Goal: Information Seeking & Learning: Learn about a topic

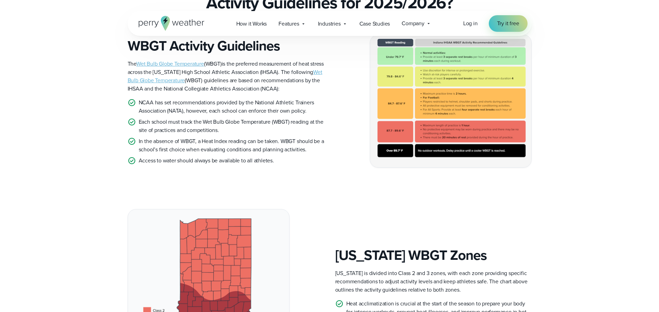
scroll to position [3, 0]
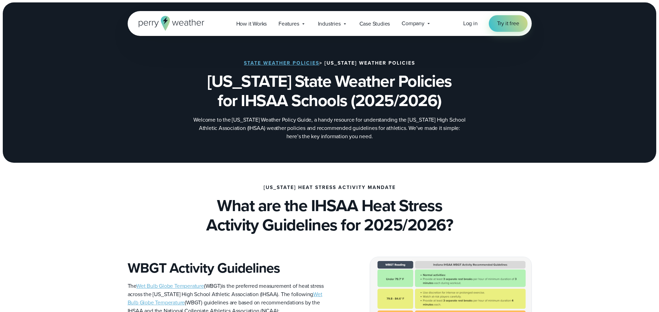
drag, startPoint x: 220, startPoint y: 121, endPoint x: 339, endPoint y: 123, distance: 119.0
click at [333, 123] on p "Welcome to the [US_STATE] Weather Policy Guide, a handy resource for understand…" at bounding box center [329, 128] width 277 height 25
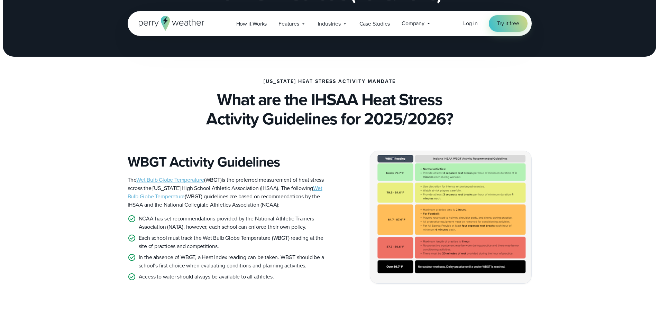
scroll to position [132, 0]
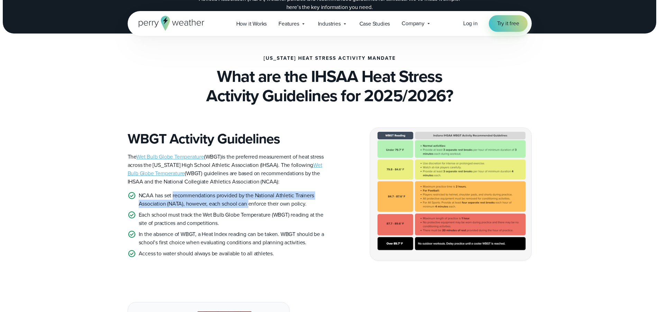
drag, startPoint x: 173, startPoint y: 195, endPoint x: 249, endPoint y: 203, distance: 76.6
click at [249, 203] on p "NCAA has set recommendations provided by the National Athletic Trainers Associa…" at bounding box center [231, 200] width 185 height 17
click at [200, 198] on p "NCAA has set recommendations provided by the National Athletic Trainers Associa…" at bounding box center [231, 200] width 185 height 17
drag, startPoint x: 198, startPoint y: 195, endPoint x: 295, endPoint y: 199, distance: 97.3
click at [295, 199] on p "NCAA has set recommendations provided by the National Athletic Trainers Associa…" at bounding box center [231, 200] width 185 height 17
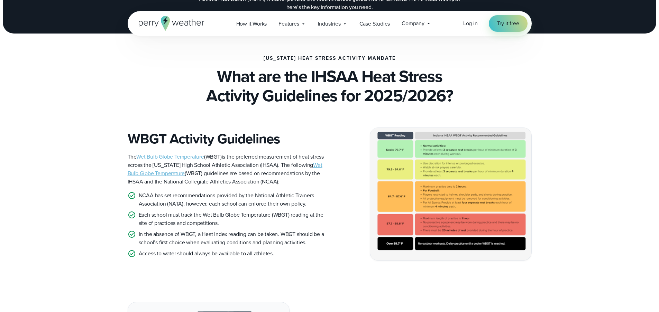
click at [256, 203] on p "NCAA has set recommendations provided by the National Athletic Trainers Associa…" at bounding box center [231, 200] width 185 height 17
click at [255, 203] on p "NCAA has set recommendations provided by the National Athletic Trainers Associa…" at bounding box center [231, 200] width 185 height 17
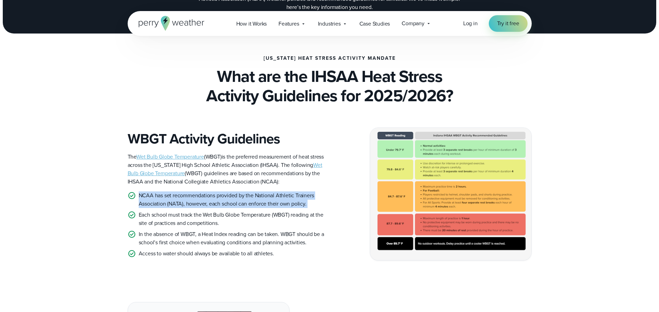
click at [255, 203] on p "NCAA has set recommendations provided by the National Athletic Trainers Associa…" at bounding box center [231, 200] width 185 height 17
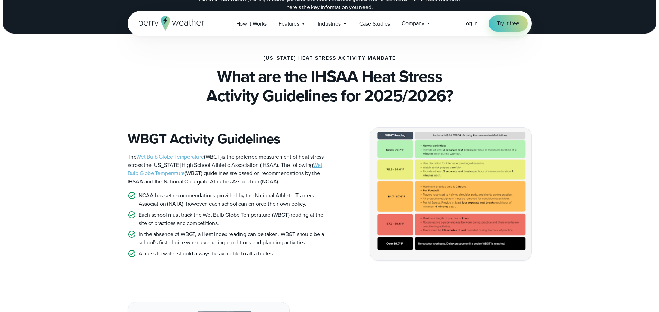
click at [187, 216] on p "Each school must track the Wet Bulb Globe Temperature (WBGT) reading at the sit…" at bounding box center [231, 219] width 185 height 17
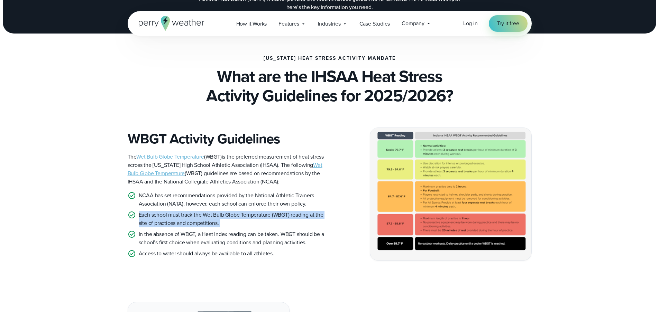
click at [186, 216] on p "Each school must track the Wet Bulb Globe Temperature (WBGT) reading at the sit…" at bounding box center [231, 219] width 185 height 17
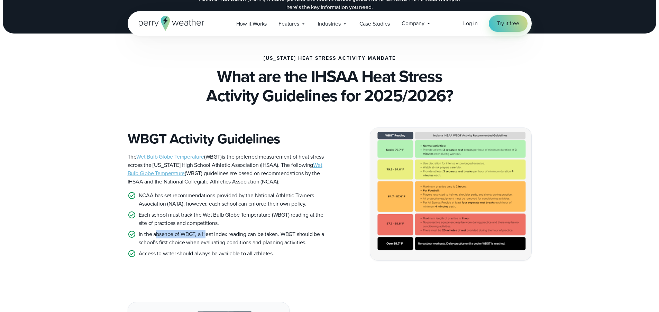
drag, startPoint x: 162, startPoint y: 235, endPoint x: 206, endPoint y: 237, distance: 43.9
click at [206, 237] on p "In the absence of WBGT, a Heat Index reading can be taken. WBGT should be a sch…" at bounding box center [231, 238] width 185 height 17
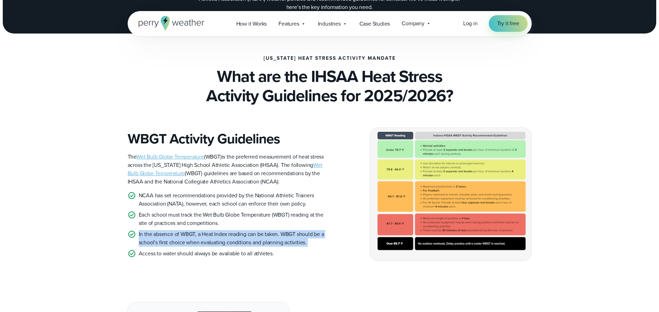
click at [206, 237] on p "In the absence of WBGT, a Heat Index reading can be taken. WBGT should be a sch…" at bounding box center [231, 238] width 185 height 17
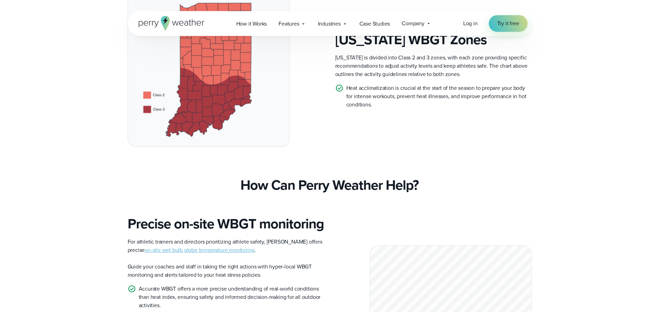
scroll to position [355, 0]
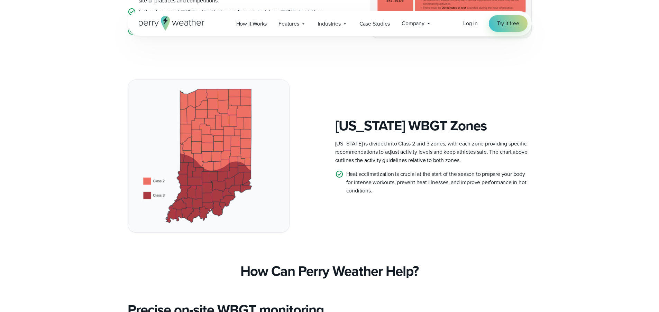
click at [362, 145] on p "[US_STATE] is divided into Class 2 and 3 zones, with each zone providing specif…" at bounding box center [433, 152] width 196 height 25
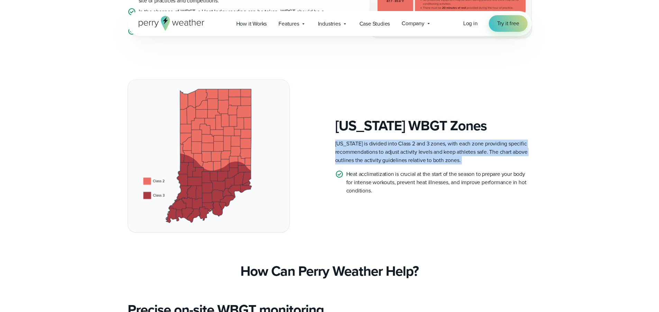
click at [362, 145] on p "[US_STATE] is divided into Class 2 and 3 zones, with each zone providing specif…" at bounding box center [433, 152] width 196 height 25
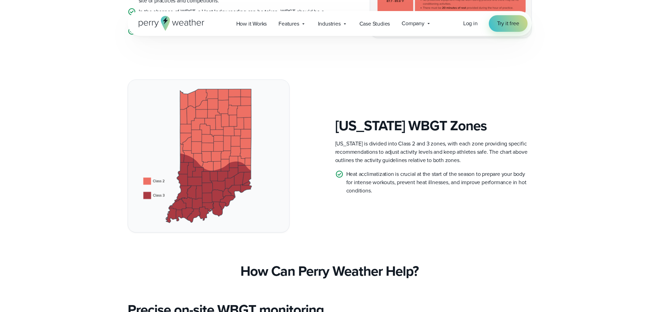
click at [375, 176] on p "Heat acclimatization is crucial at the start of the season to prepare your body…" at bounding box center [438, 182] width 185 height 25
click at [374, 176] on p "Heat acclimatization is crucial at the start of the season to prepare your body…" at bounding box center [438, 182] width 185 height 25
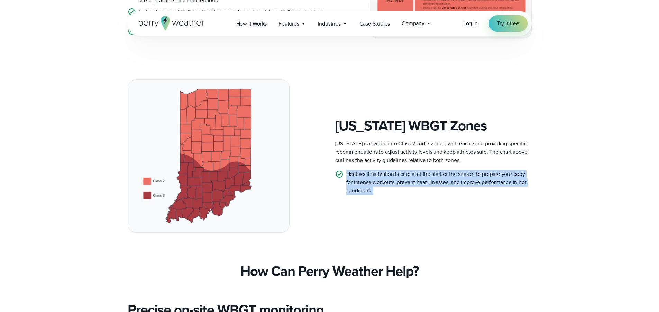
click at [374, 176] on p "Heat acclimatization is crucial at the start of the season to prepare your body…" at bounding box center [438, 182] width 185 height 25
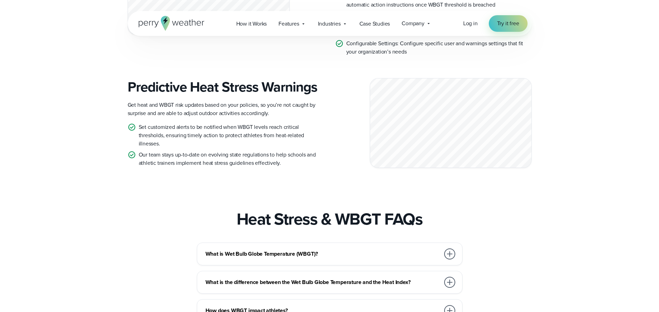
scroll to position [797, 0]
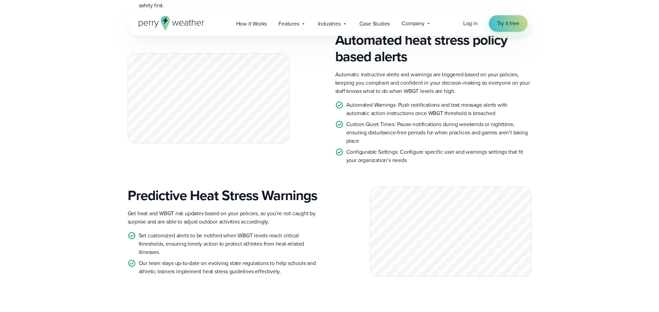
click at [377, 62] on h3 "Automated heat stress policy based alerts" at bounding box center [433, 48] width 196 height 33
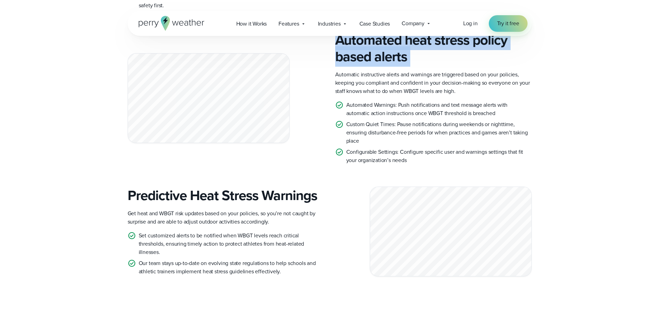
click at [377, 63] on h3 "Automated heat stress policy based alerts" at bounding box center [433, 48] width 196 height 33
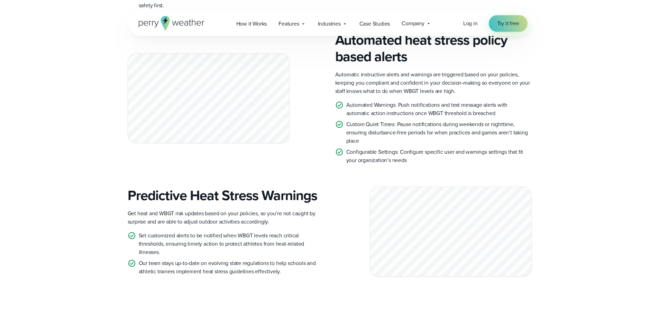
click at [379, 95] on p "Automatic instructive alerts and warnings are triggered based on your policies,…" at bounding box center [433, 83] width 196 height 25
click at [355, 85] on div "Automated heat stress policy based alerts Automatic instructive alerts and warn…" at bounding box center [433, 98] width 196 height 133
click at [355, 91] on p "Automatic instructive alerts and warnings are triggered based on your policies,…" at bounding box center [433, 83] width 196 height 25
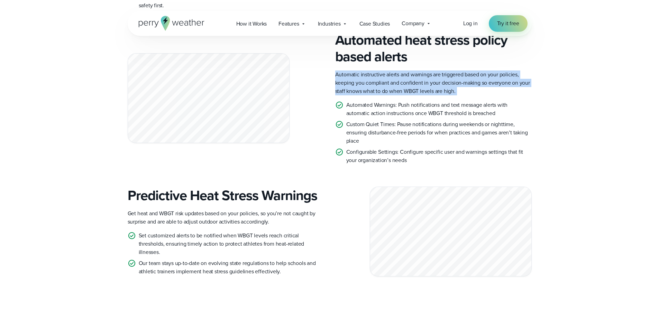
click at [355, 91] on p "Automatic instructive alerts and warnings are triggered based on your policies,…" at bounding box center [433, 83] width 196 height 25
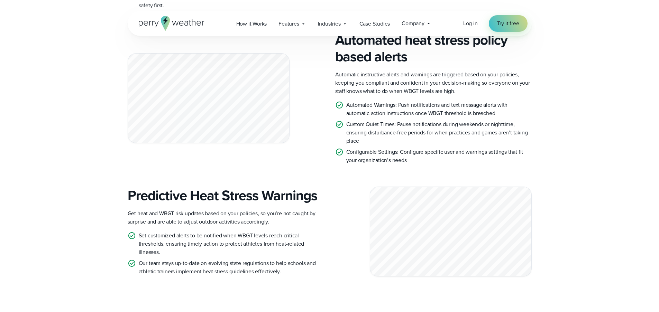
click at [405, 145] on p "Custom Quiet Times: Pause notifications during weekends or nighttime, ensuring …" at bounding box center [438, 132] width 185 height 25
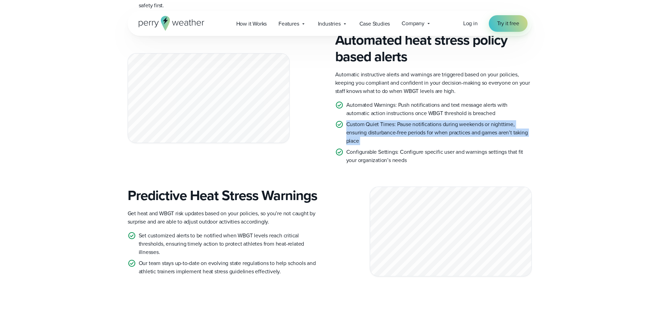
click at [405, 145] on p "Custom Quiet Times: Pause notifications during weekends or nighttime, ensuring …" at bounding box center [438, 132] width 185 height 25
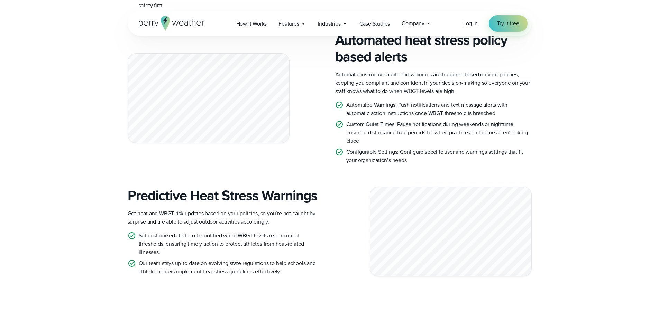
click at [185, 226] on p "Get heat and WBGT risk updates based on your policies, so you’re not caught by …" at bounding box center [226, 218] width 196 height 17
click at [141, 226] on p "Get heat and WBGT risk updates based on your policies, so you’re not caught by …" at bounding box center [226, 218] width 196 height 17
click at [166, 226] on p "Get heat and WBGT risk updates based on your policies, so you’re not caught by …" at bounding box center [226, 218] width 196 height 17
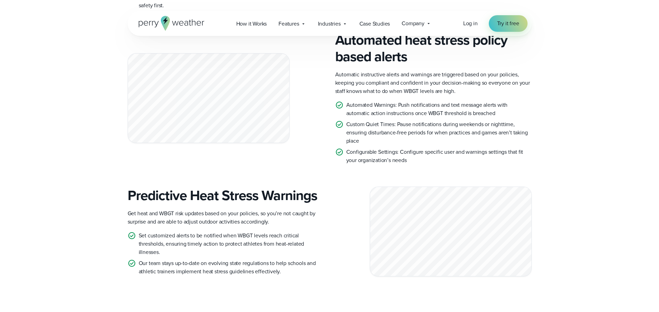
click at [166, 226] on p "Get heat and WBGT risk updates based on your policies, so you’re not caught by …" at bounding box center [226, 218] width 196 height 17
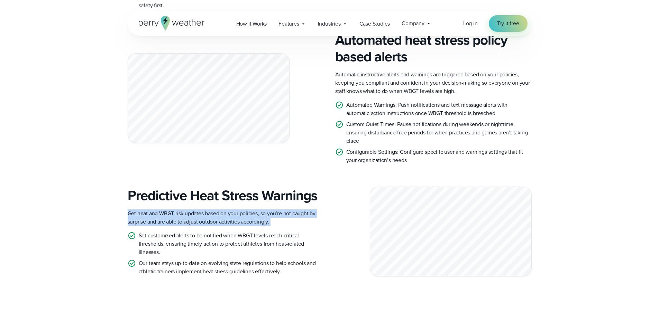
click at [166, 226] on p "Get heat and WBGT risk updates based on your policies, so you’re not caught by …" at bounding box center [226, 218] width 196 height 17
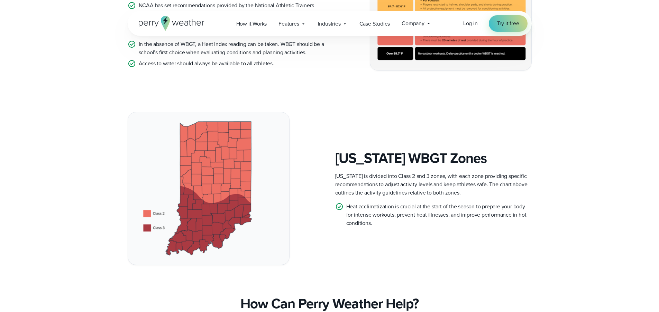
scroll to position [150, 0]
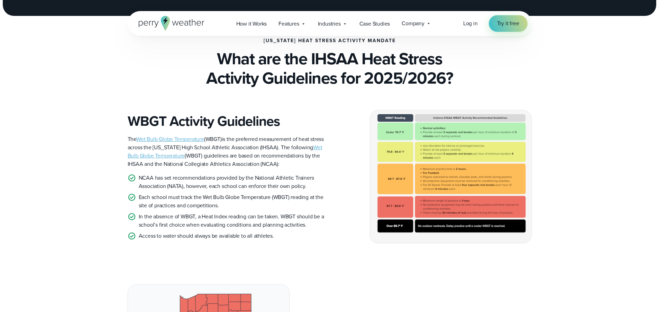
click at [174, 154] on link "Wet Bulb Globe Temperature" at bounding box center [225, 152] width 195 height 16
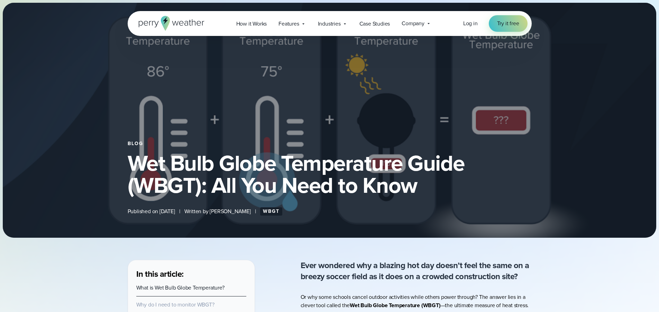
select select "***"
type input "*******"
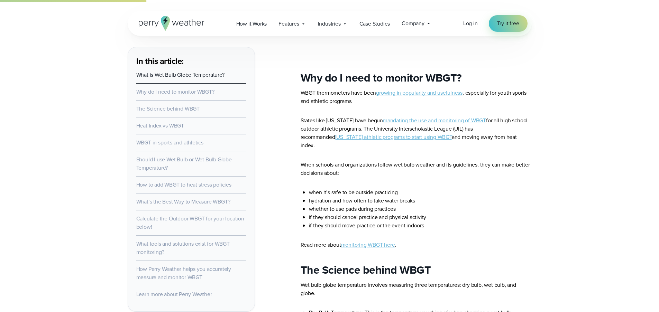
scroll to position [811, 0]
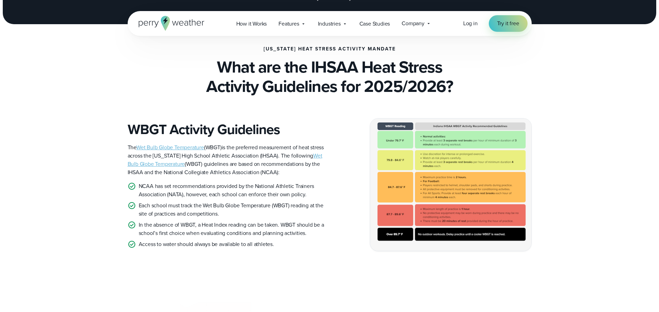
scroll to position [149, 0]
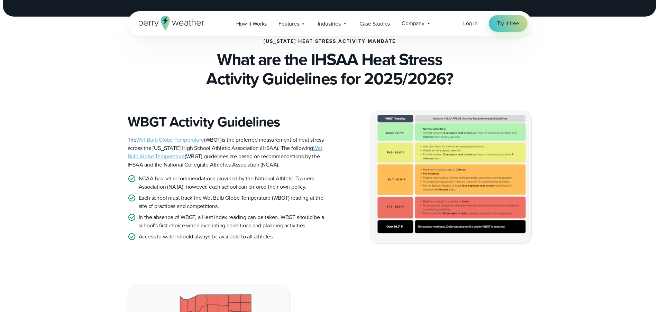
click at [410, 144] on img at bounding box center [450, 177] width 161 height 132
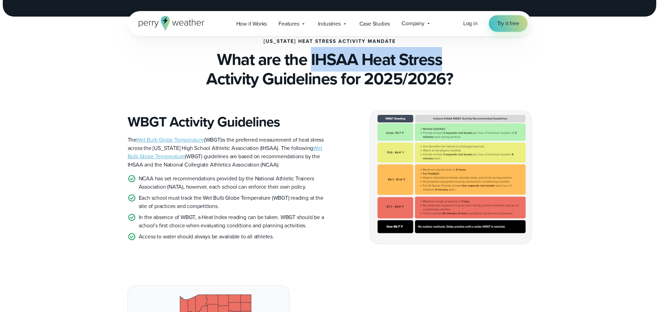
drag, startPoint x: 312, startPoint y: 57, endPoint x: 440, endPoint y: 59, distance: 128.3
click at [440, 59] on h2 "What are the IHSAA Heat Stress Activity Guidelines for 2025/2026?" at bounding box center [330, 69] width 404 height 39
copy h2 "IHSAA Heat Stress"
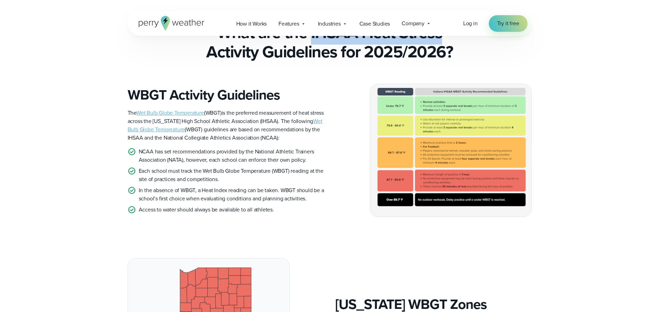
scroll to position [303, 0]
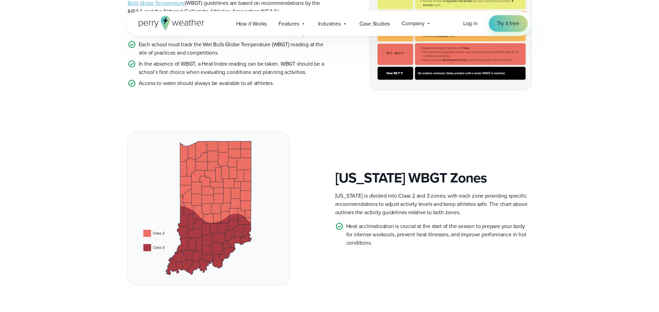
click at [213, 226] on img at bounding box center [208, 208] width 161 height 153
click at [384, 194] on p "[US_STATE] is divided into Class 2 and 3 zones, with each zone providing specif…" at bounding box center [433, 204] width 196 height 25
click at [458, 197] on p "[US_STATE] is divided into Class 2 and 3 zones, with each zone providing specif…" at bounding box center [433, 204] width 196 height 25
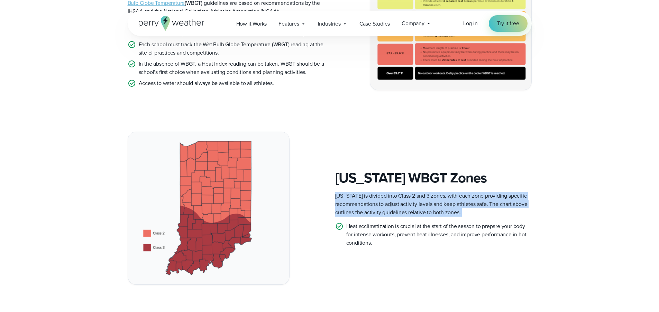
click at [458, 197] on p "[US_STATE] is divided into Class 2 and 3 zones, with each zone providing specif…" at bounding box center [433, 204] width 196 height 25
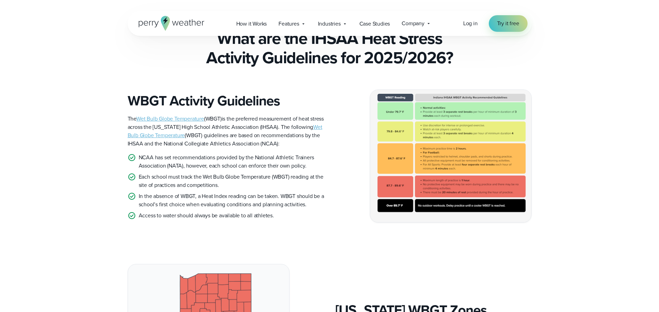
scroll to position [312, 0]
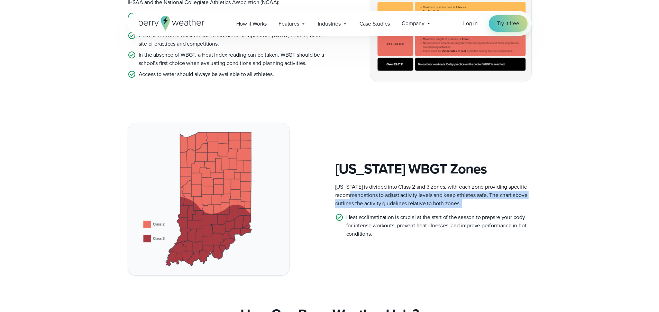
click at [361, 191] on p "[US_STATE] is divided into Class 2 and 3 zones, with each zone providing specif…" at bounding box center [433, 195] width 196 height 25
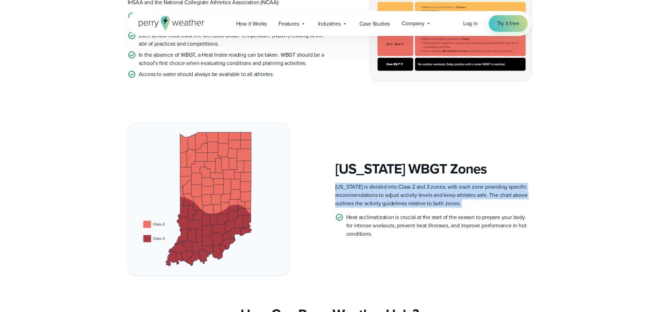
drag, startPoint x: 335, startPoint y: 190, endPoint x: 465, endPoint y: 211, distance: 131.2
click at [465, 211] on div "[US_STATE] WBGT Zones [US_STATE] is divided into Class 2 and 3 zones, with each…" at bounding box center [433, 199] width 196 height 77
copy div "[US_STATE] is divided into Class 2 and 3 zones, with each zone providing specif…"
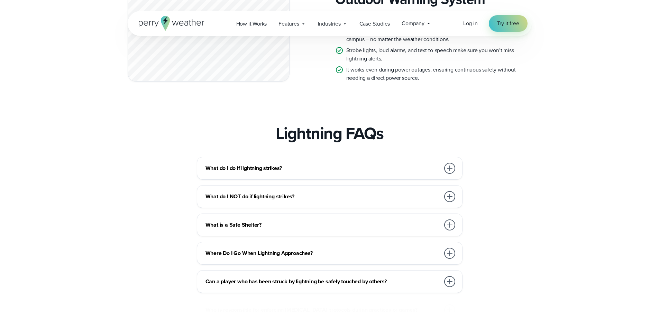
scroll to position [2190, 0]
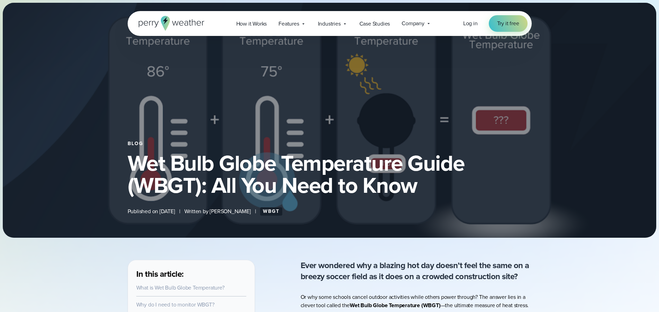
select select "***"
type input "*******"
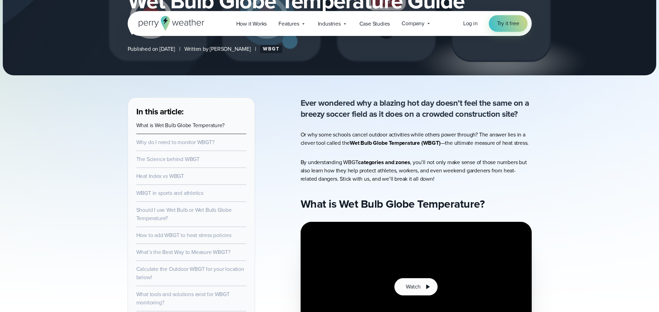
scroll to position [224, 0]
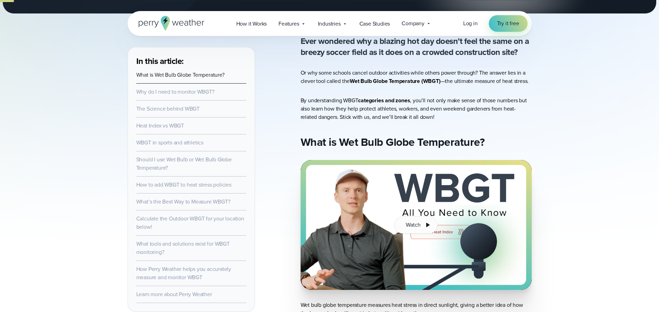
click at [417, 72] on p "Or why some schools cancel outdoor activities while others power through? The a…" at bounding box center [416, 77] width 231 height 17
click at [416, 72] on p "Or why some schools cancel outdoor activities while others power through? The a…" at bounding box center [416, 77] width 231 height 17
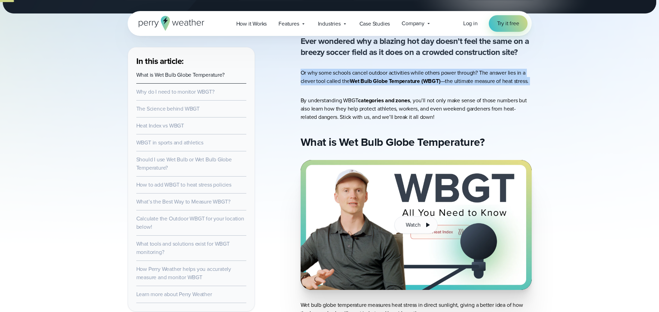
click at [417, 72] on p "Or why some schools cancel outdoor activities while others power through? The a…" at bounding box center [416, 77] width 231 height 17
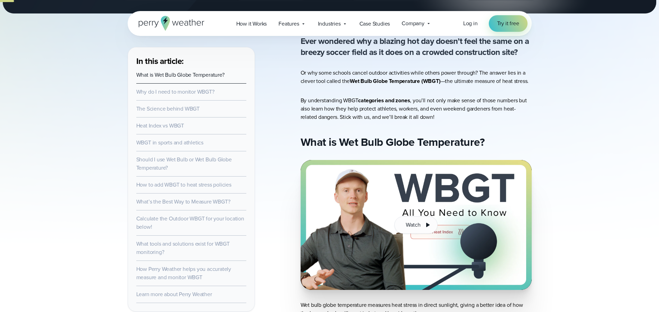
click at [340, 83] on p "Or why some schools cancel outdoor activities while others power through? The a…" at bounding box center [416, 77] width 231 height 17
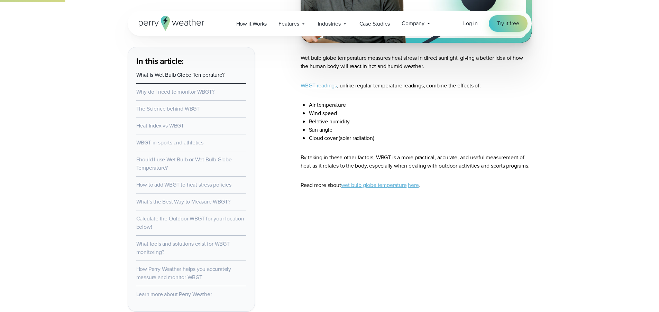
scroll to position [531, 0]
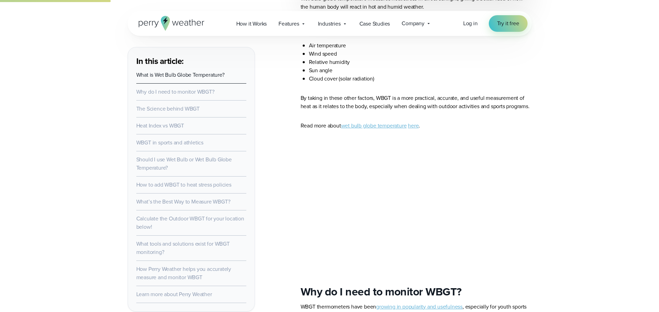
click at [346, 104] on p "By taking in these other factors, WBGT is a more practical, accurate, and usefu…" at bounding box center [416, 102] width 231 height 17
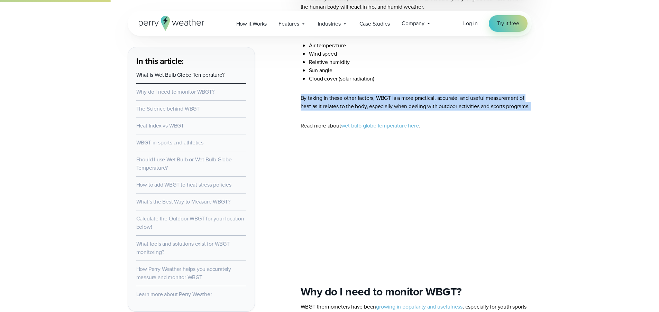
click at [345, 104] on p "By taking in these other factors, WBGT is a more practical, accurate, and usefu…" at bounding box center [416, 102] width 231 height 17
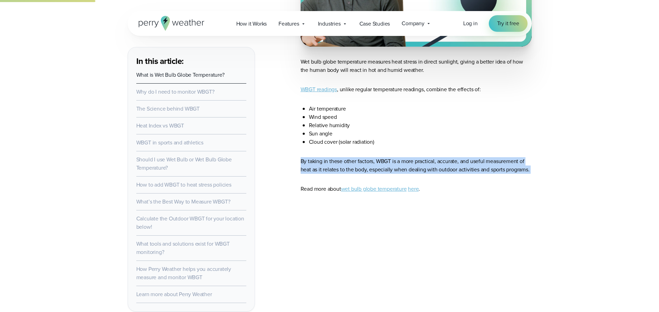
scroll to position [467, 0]
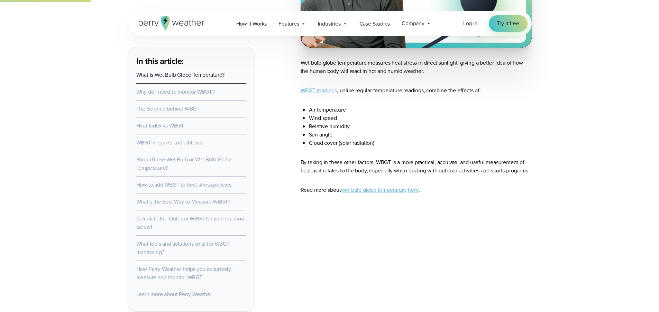
click at [377, 92] on p "WBGT readings , unlike regular temperature readings, combine the effects of:" at bounding box center [416, 90] width 231 height 8
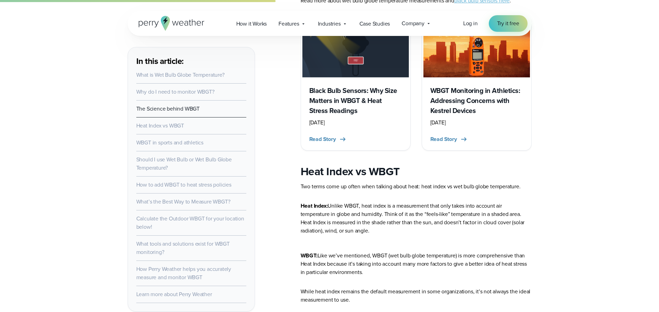
scroll to position [1268, 0]
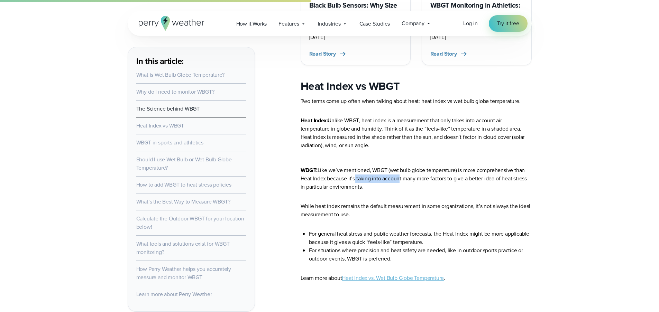
drag, startPoint x: 352, startPoint y: 182, endPoint x: 396, endPoint y: 182, distance: 43.9
click at [396, 182] on p "Heat Index: Unlike WBGT, heat index is a measurement that only takes into accou…" at bounding box center [416, 154] width 231 height 75
click at [397, 181] on p "Heat Index: Unlike WBGT, heat index is a measurement that only takes into accou…" at bounding box center [416, 154] width 231 height 75
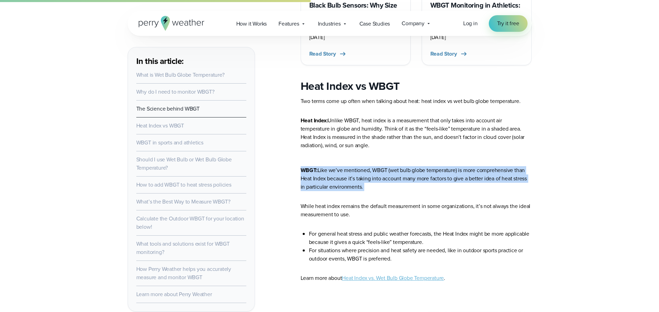
click at [397, 181] on p "Heat Index: Unlike WBGT, heat index is a measurement that only takes into accou…" at bounding box center [416, 154] width 231 height 75
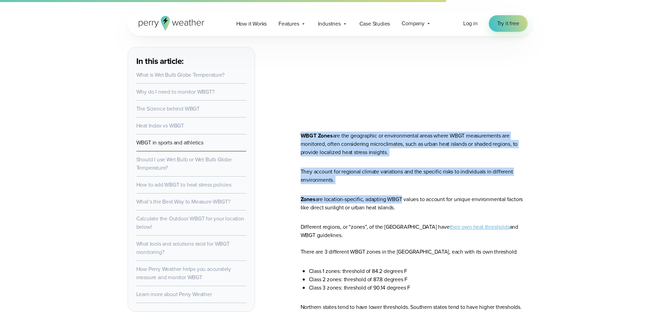
scroll to position [1911, 0]
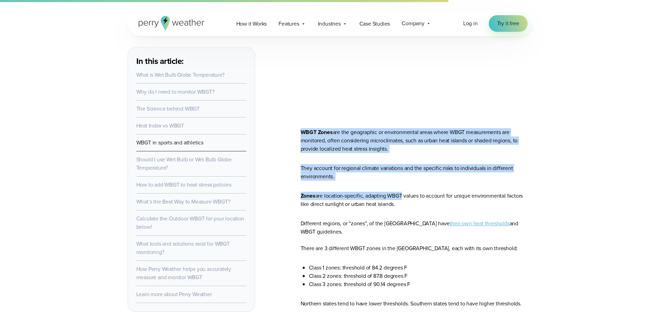
drag, startPoint x: 302, startPoint y: 182, endPoint x: 466, endPoint y: 206, distance: 166.0
copy article "WBGT Zones are the geographic or environmental areas where WBGT measurements ar…"
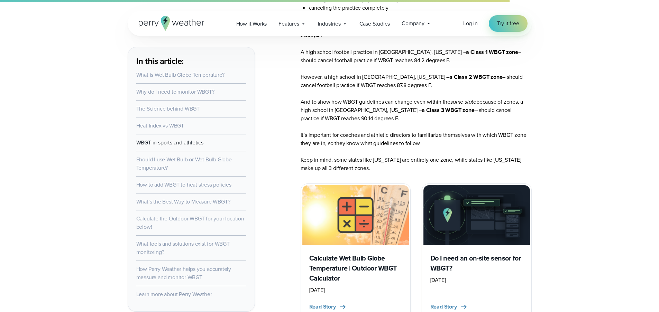
scroll to position [2284, 0]
